Goal: Information Seeking & Learning: Learn about a topic

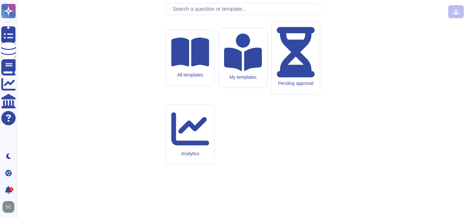
click at [212, 15] on input "text" at bounding box center [244, 8] width 150 height 11
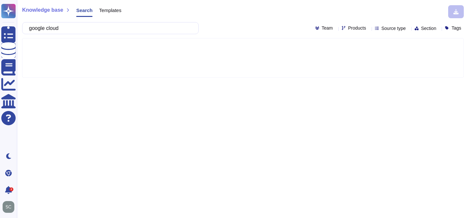
type input "google cloud"
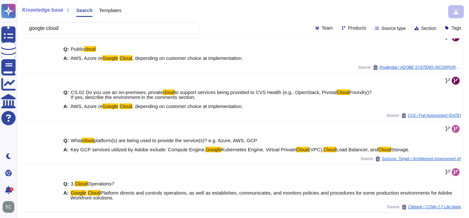
scroll to position [222, 0]
